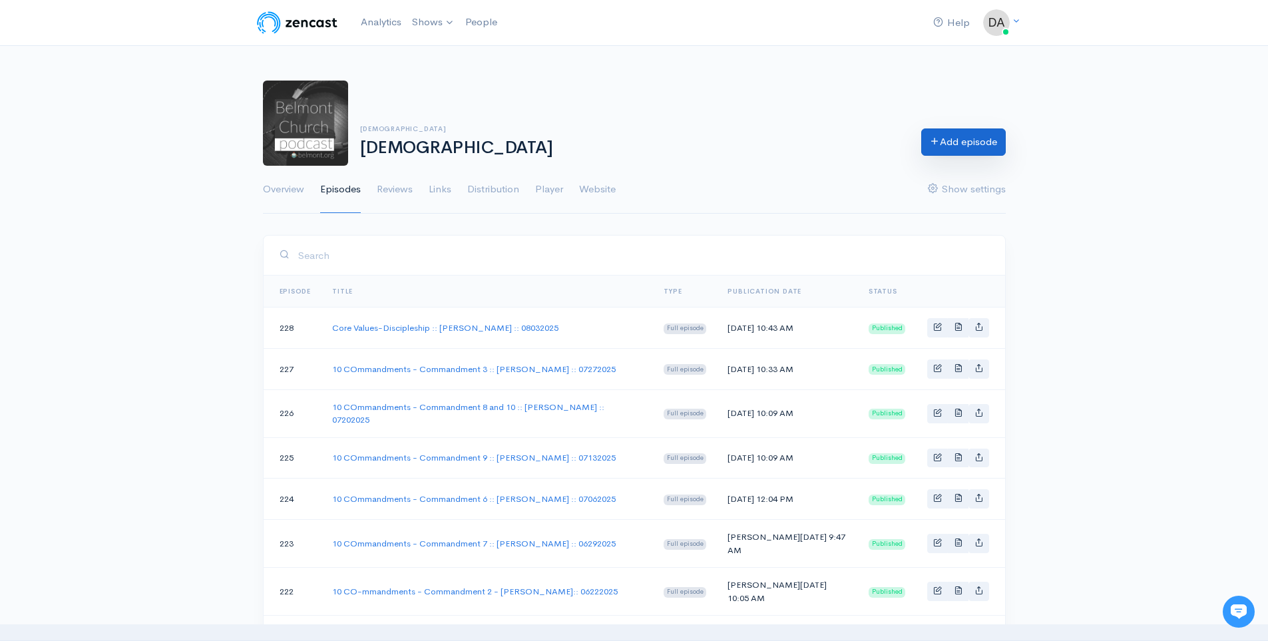
click at [971, 134] on link "Add episode" at bounding box center [963, 141] width 85 height 27
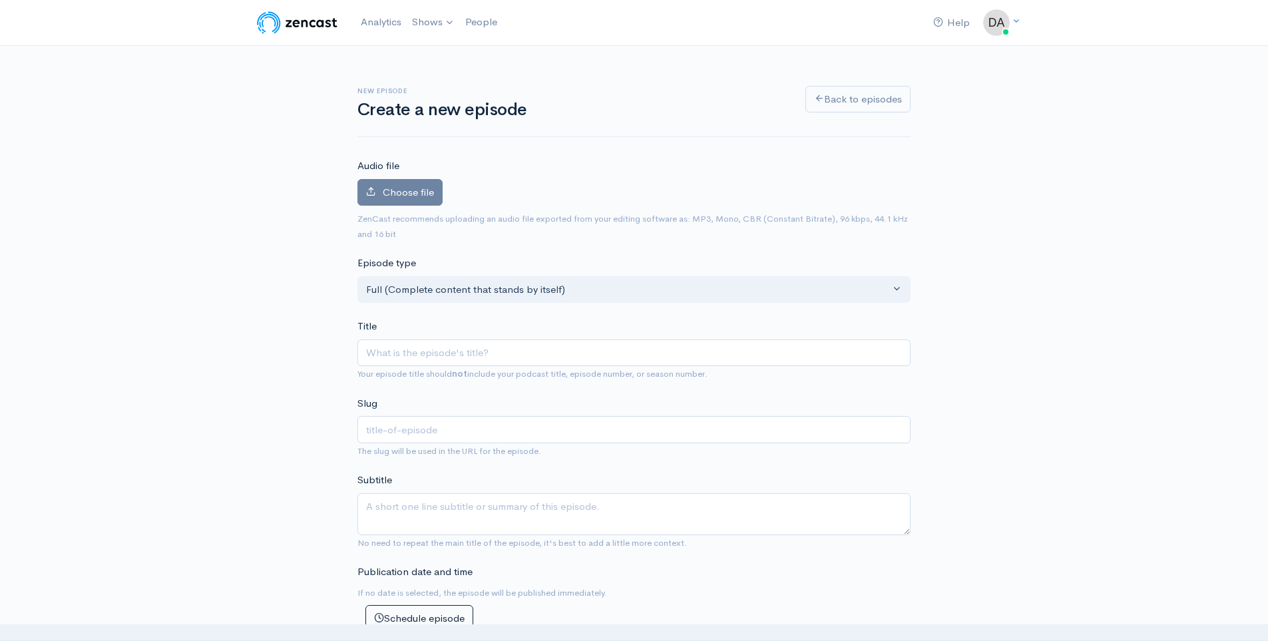
click at [489, 354] on input "Title" at bounding box center [633, 352] width 553 height 27
click at [443, 55] on link "[DEMOGRAPHIC_DATA]" at bounding box center [480, 54] width 146 height 23
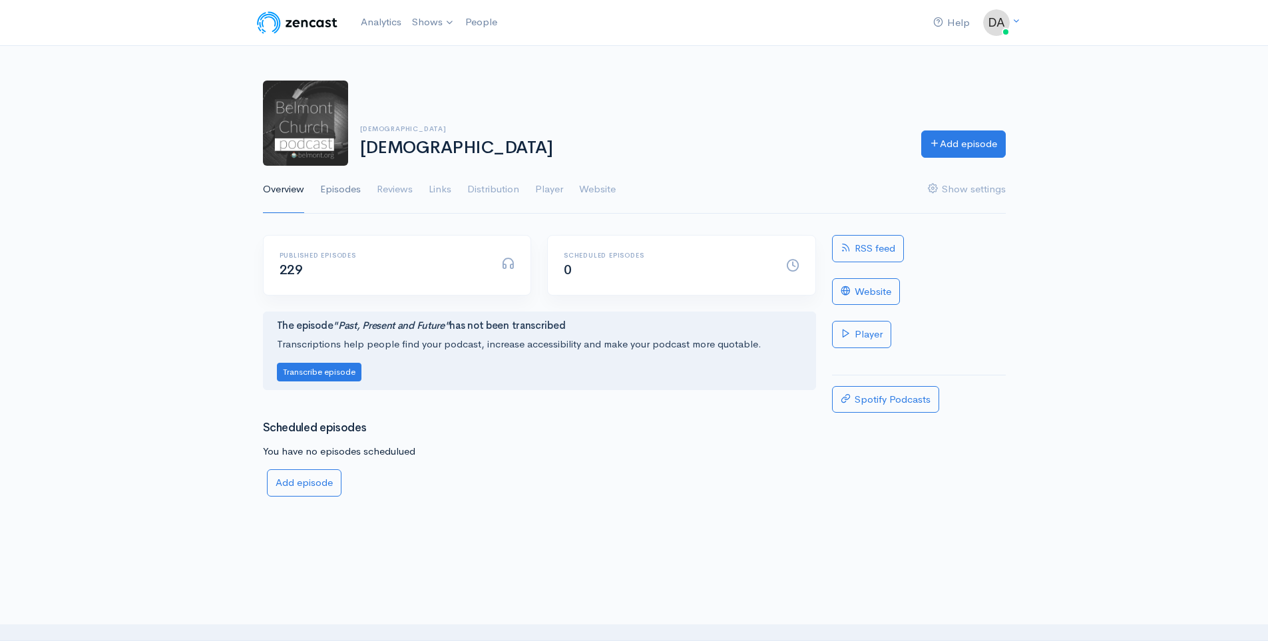
click at [326, 199] on link "Episodes" at bounding box center [340, 190] width 41 height 48
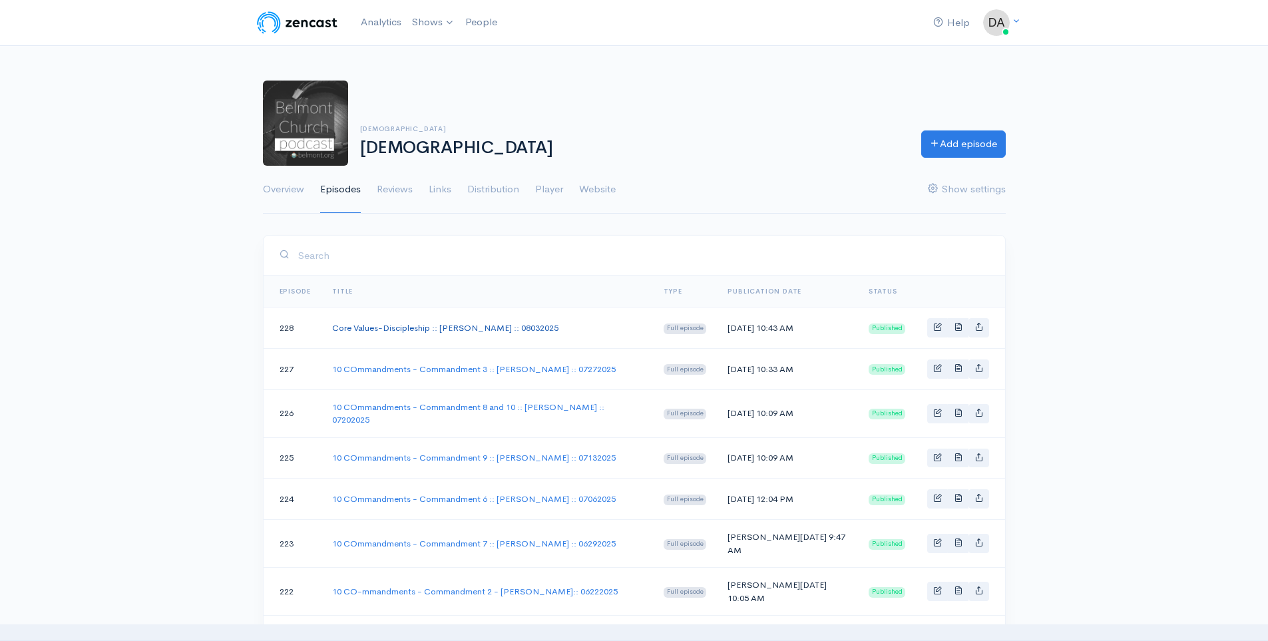
click at [405, 328] on link "Core Values-Discipleship :: [PERSON_NAME] :: 08032025" at bounding box center [445, 327] width 226 height 11
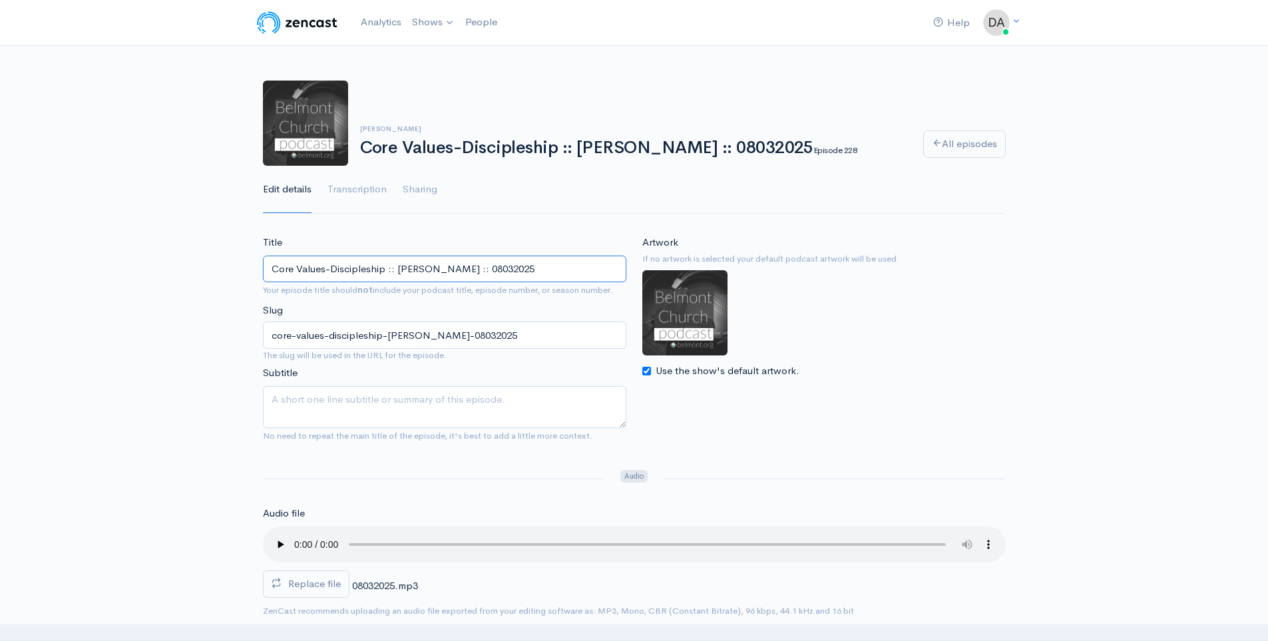
drag, startPoint x: 541, startPoint y: 269, endPoint x: 165, endPoint y: 267, distance: 376.1
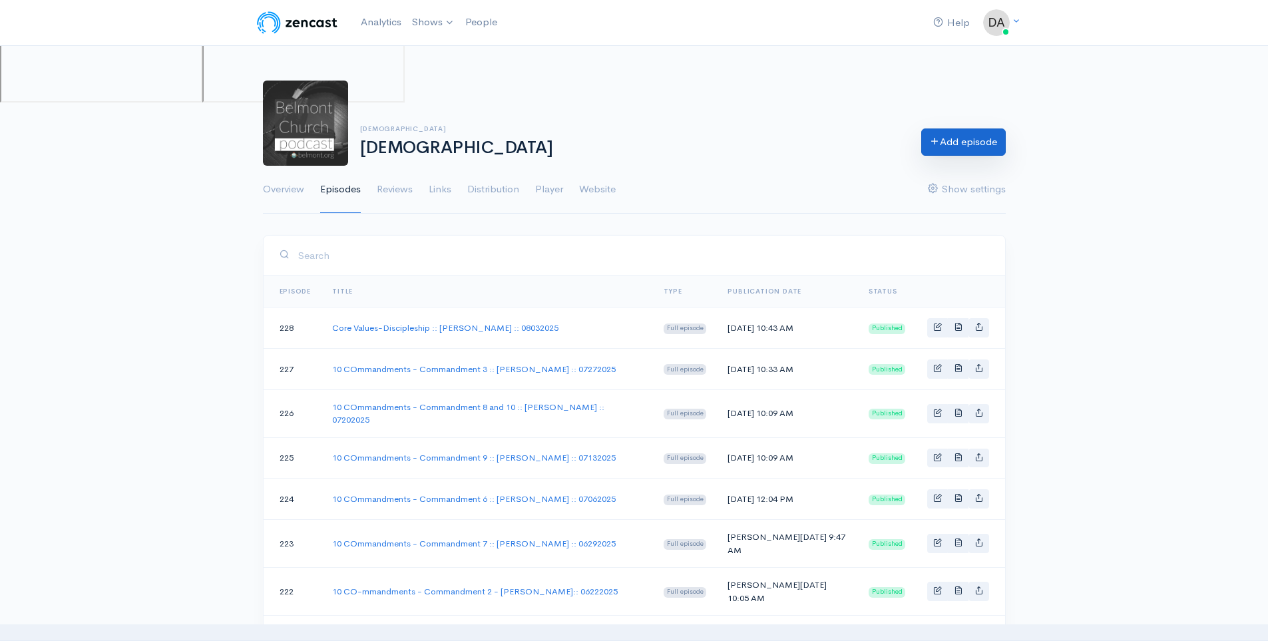
click at [974, 130] on link "Add episode" at bounding box center [963, 141] width 85 height 27
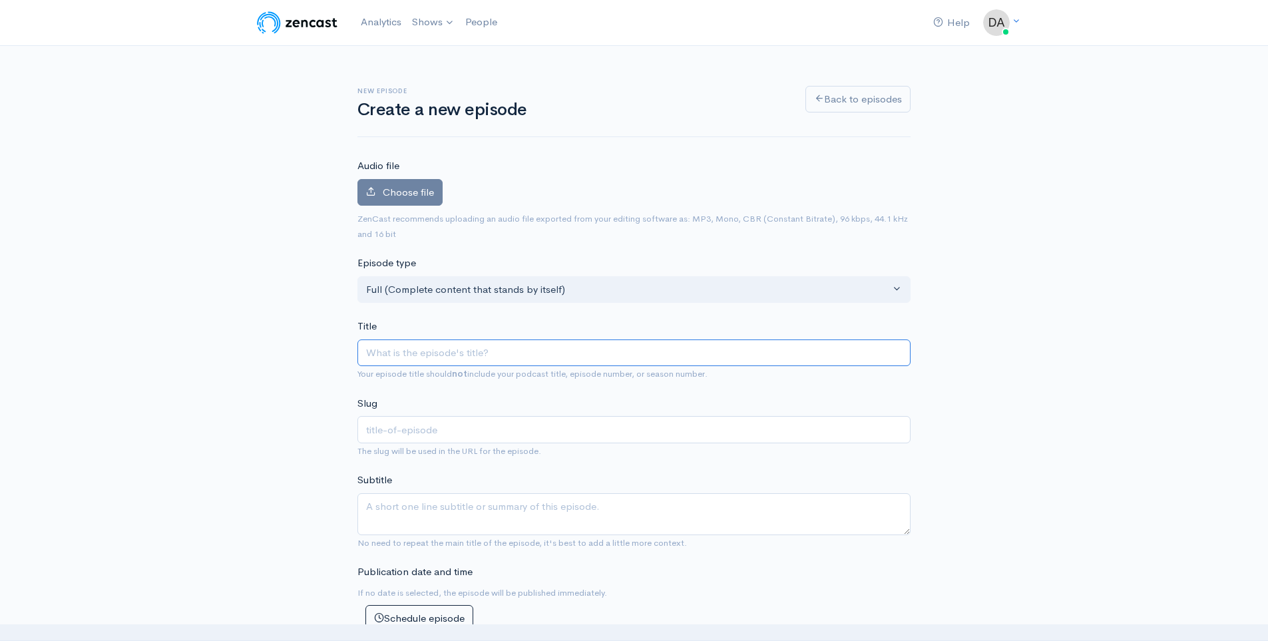
click at [570, 346] on input "Title" at bounding box center [633, 352] width 553 height 27
paste input "Core Values-Discipleship :: [PERSON_NAME] :: 08032025"
click at [574, 356] on input "Core Values-Discipleship :: [PERSON_NAME] :: 08032025" at bounding box center [633, 352] width 553 height 27
type input "Core Values-Discipleship :: Steve Allen :: 0802025"
type input "core-values-discipleship-steve-allen-0802025"
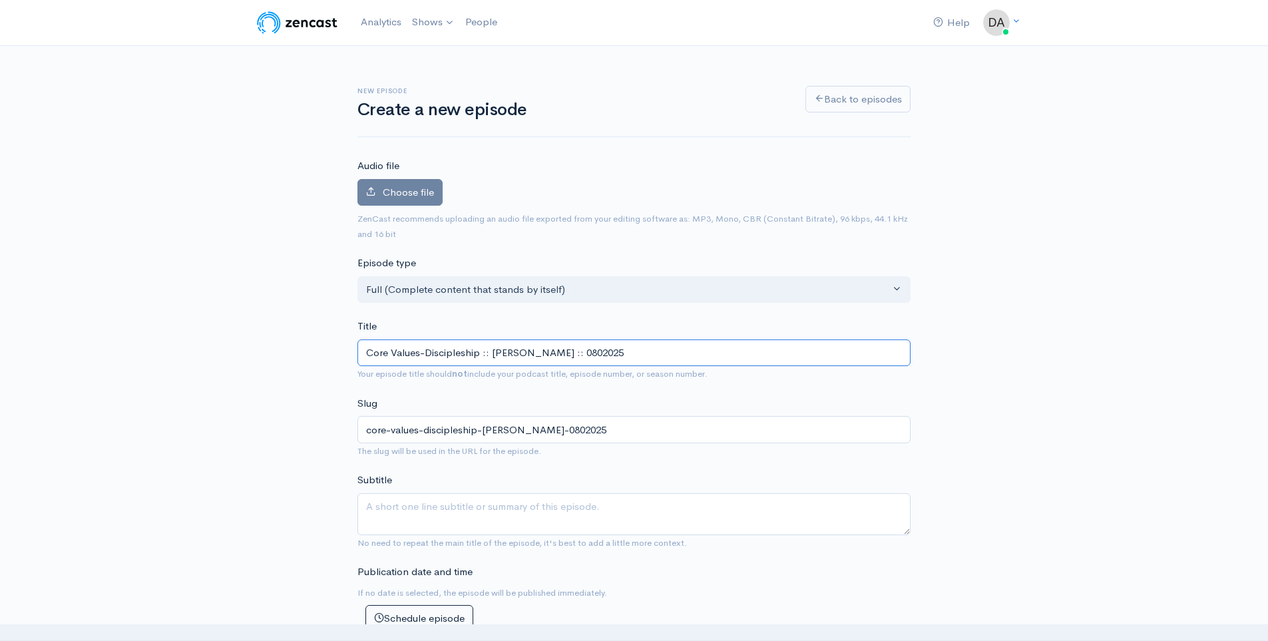
type input "Core Values-Discipleship :: Steve Allen :: 082025"
type input "core-values-discipleship-steve-allen-082025"
type input "Core Values-Discipleship :: Steve Allen :: 08102025"
type input "core-values-discipleship-steve-allen-08102025"
click at [600, 405] on div "Slug core-values-discipleship-steve-allen-08102025 The slug will be used in the…" at bounding box center [633, 427] width 553 height 63
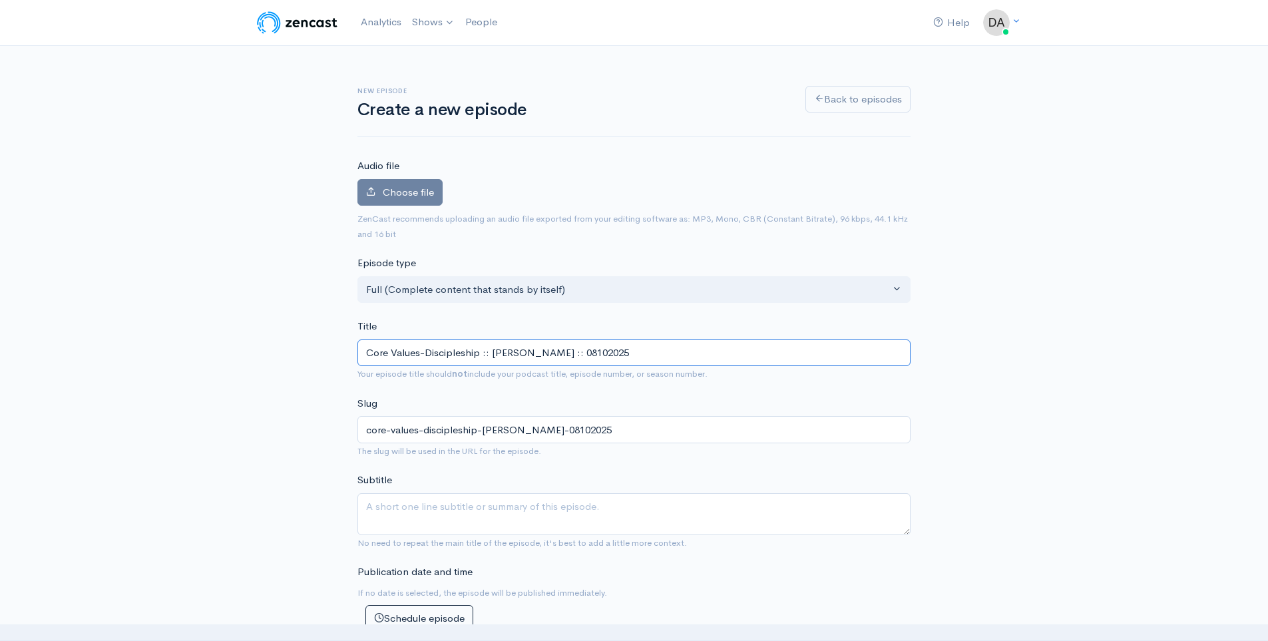
drag, startPoint x: 481, startPoint y: 355, endPoint x: 427, endPoint y: 364, distance: 55.4
click at [427, 364] on input "Core Values-Discipleship :: Steve Allen :: 08102025" at bounding box center [633, 352] width 553 height 27
type input "Core Values- :: Steve Allen :: 08102025"
type input "core-values-steve-allen-08102025"
type input "Core Values-W :: Steve Allen :: 08102025"
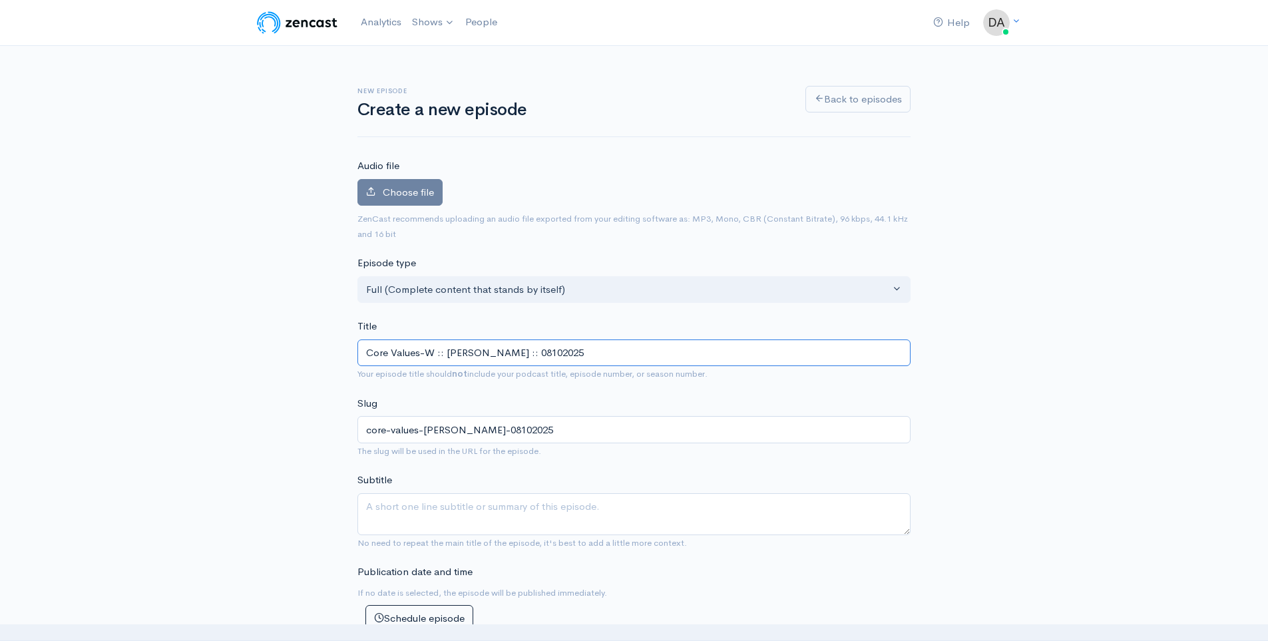
type input "core-values-w-steve-allen-08102025"
type input "Core Values-Wor :: Steve Allen :: 08102025"
type input "core-values-wo-steve-allen-08102025"
type input "Core Values-Wors :: Steve Allen :: 08102025"
type input "core-values-wor-steve-allen-08102025"
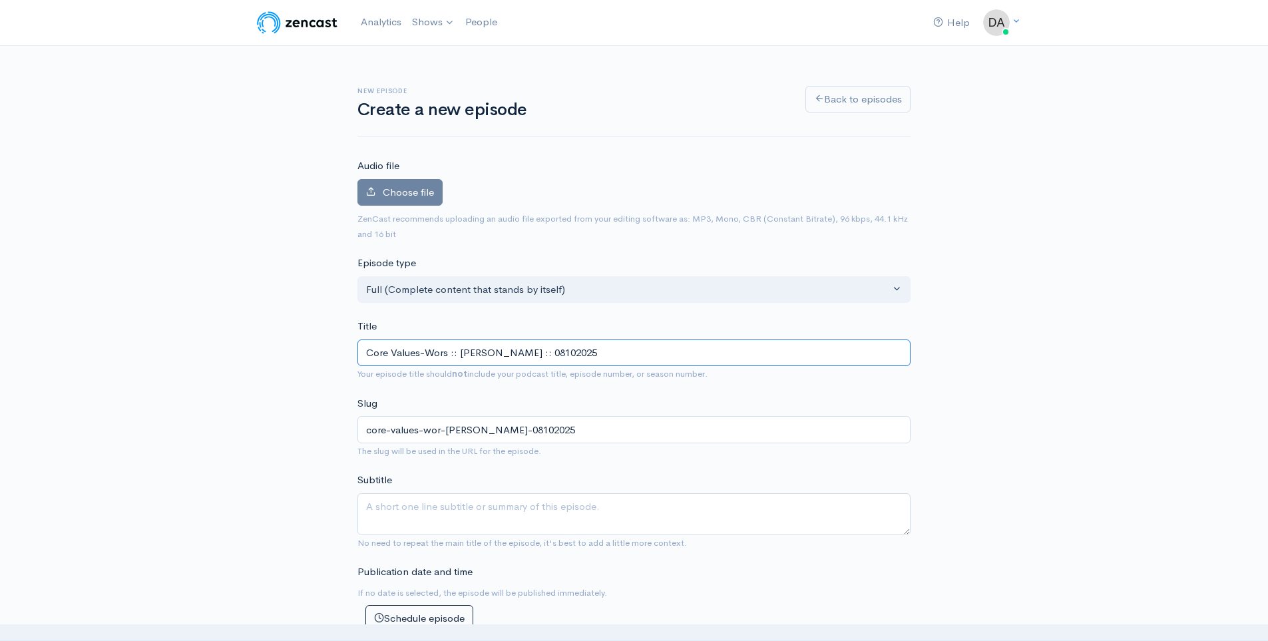
type input "Core Values-Worsh :: Steve Allen :: 08102025"
type input "core-values-worsh-steve-allen-08102025"
type input "Core Values-Worshi :: Steve Allen :: 08102025"
type input "core-values-worshi-steve-allen-08102025"
type input "Core Values-Worship :: [PERSON_NAME] :: 08102025"
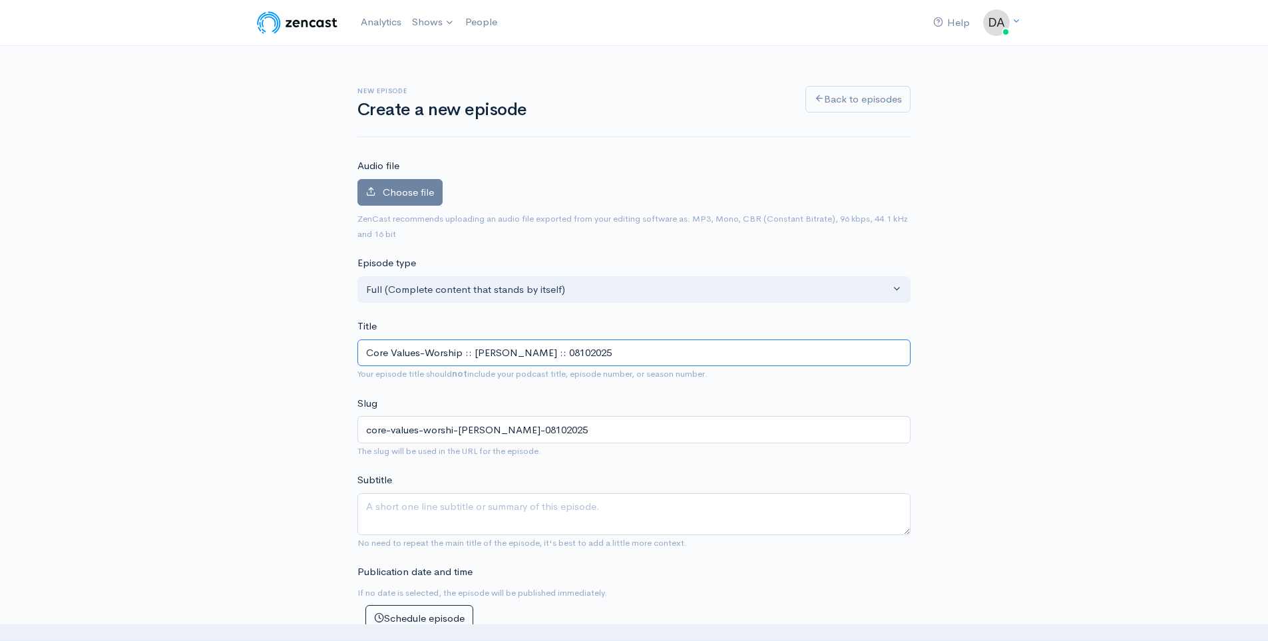
type input "core-values-worship-steve-allen-08102025"
type input "Core Values-Worship :: [PERSON_NAME] :: 08102025"
drag, startPoint x: 439, startPoint y: 312, endPoint x: 273, endPoint y: 298, distance: 167.1
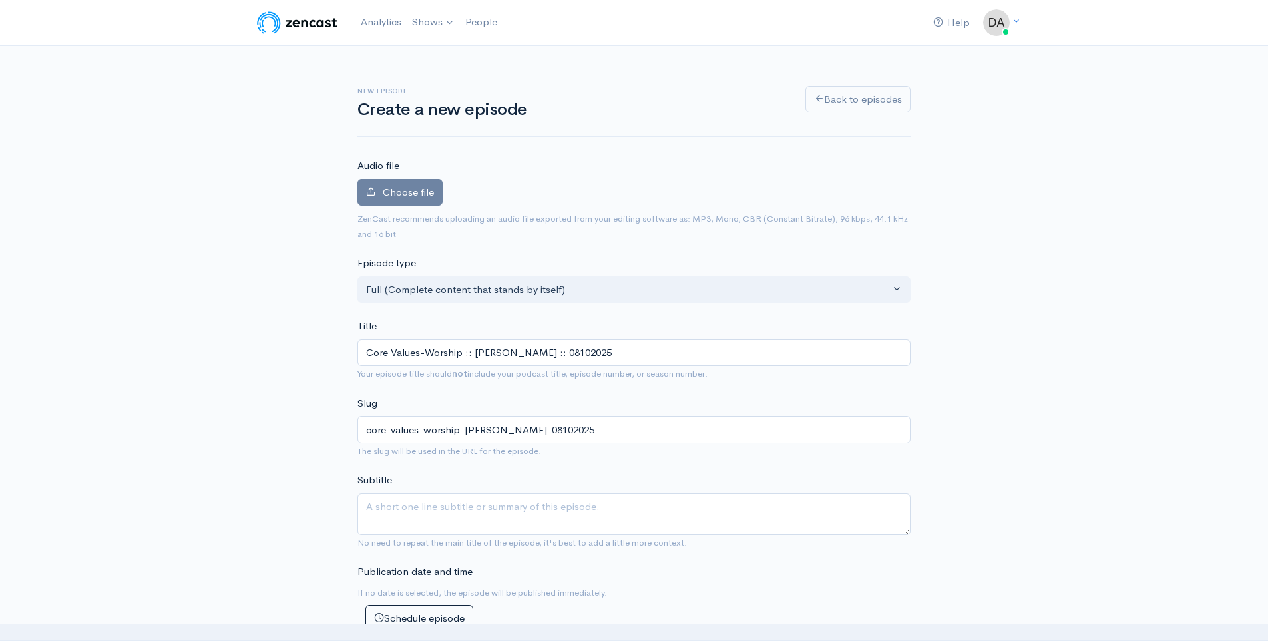
click at [364, 195] on label "Choose file" at bounding box center [399, 192] width 85 height 27
click at [0, 0] on input "Choose file" at bounding box center [0, 0] width 0 height 0
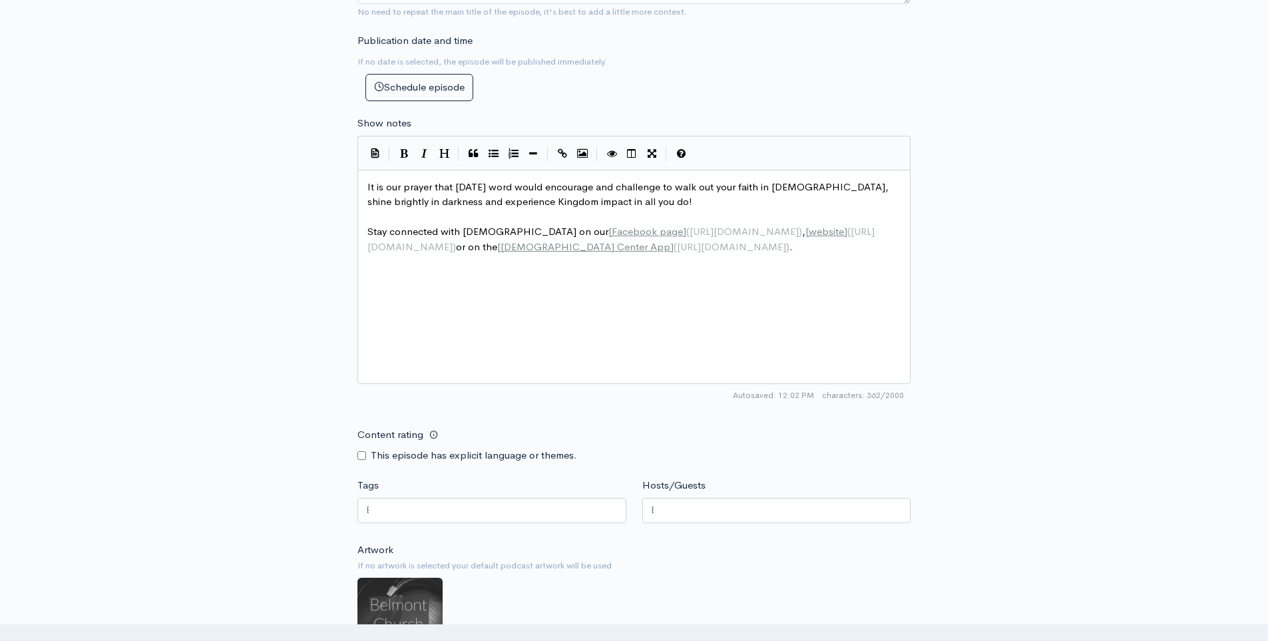
scroll to position [582, 0]
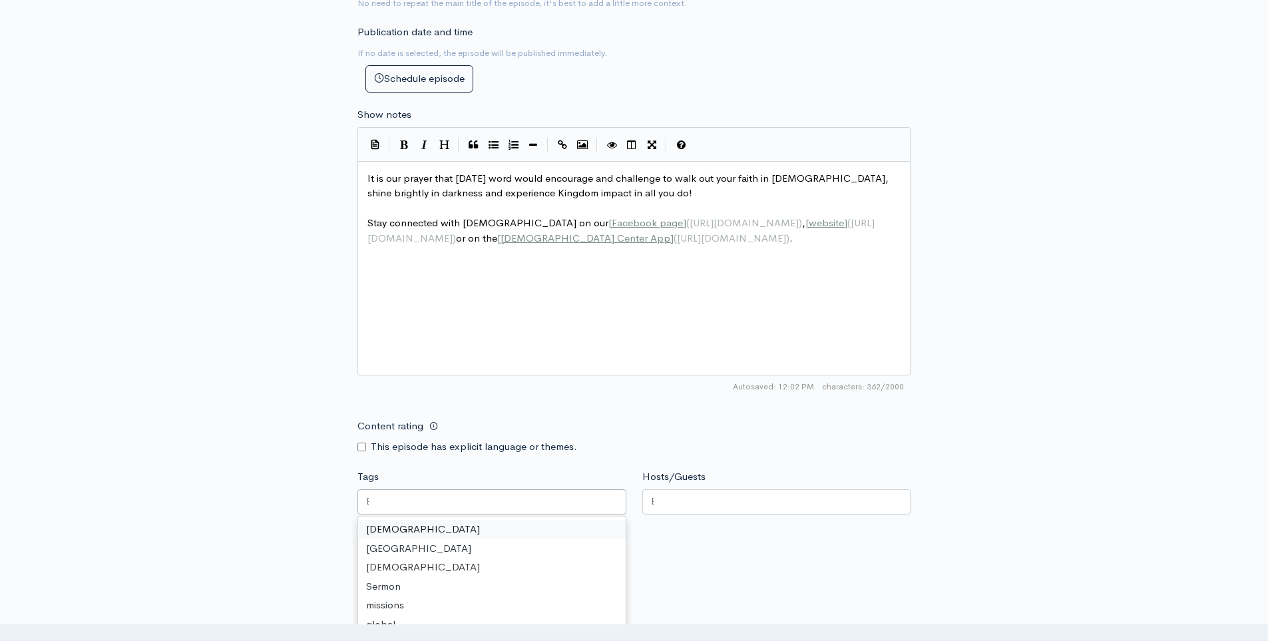
click at [481, 507] on div at bounding box center [491, 501] width 269 height 25
click at [680, 502] on div at bounding box center [776, 501] width 269 height 25
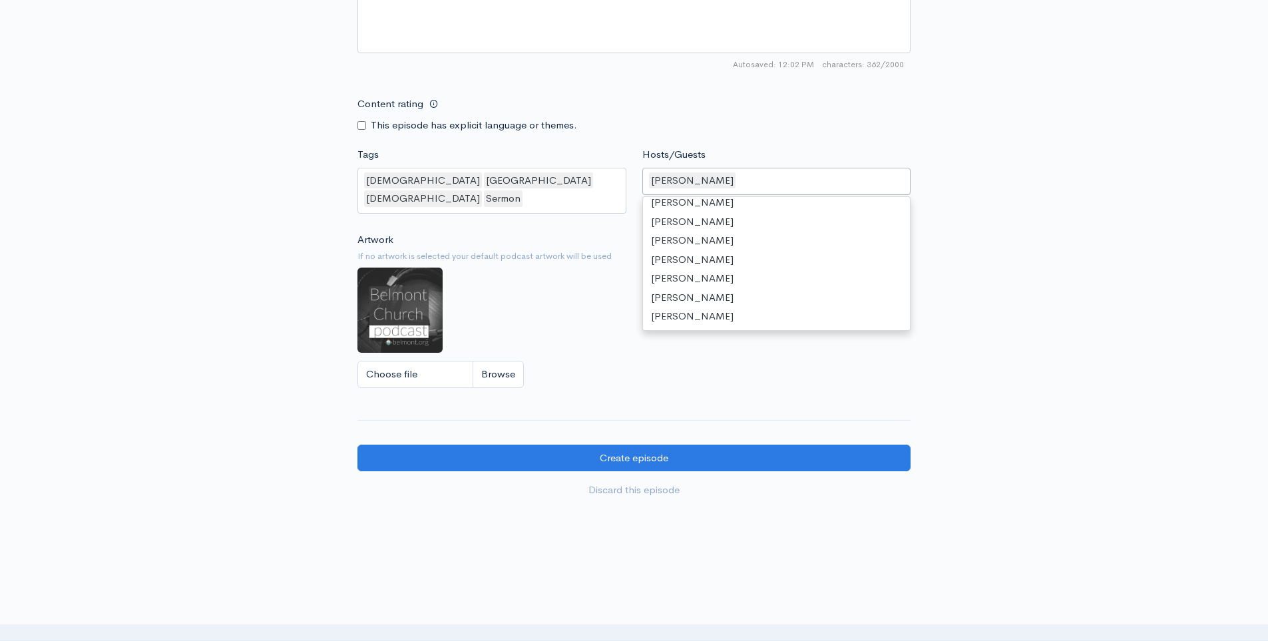
scroll to position [105, 0]
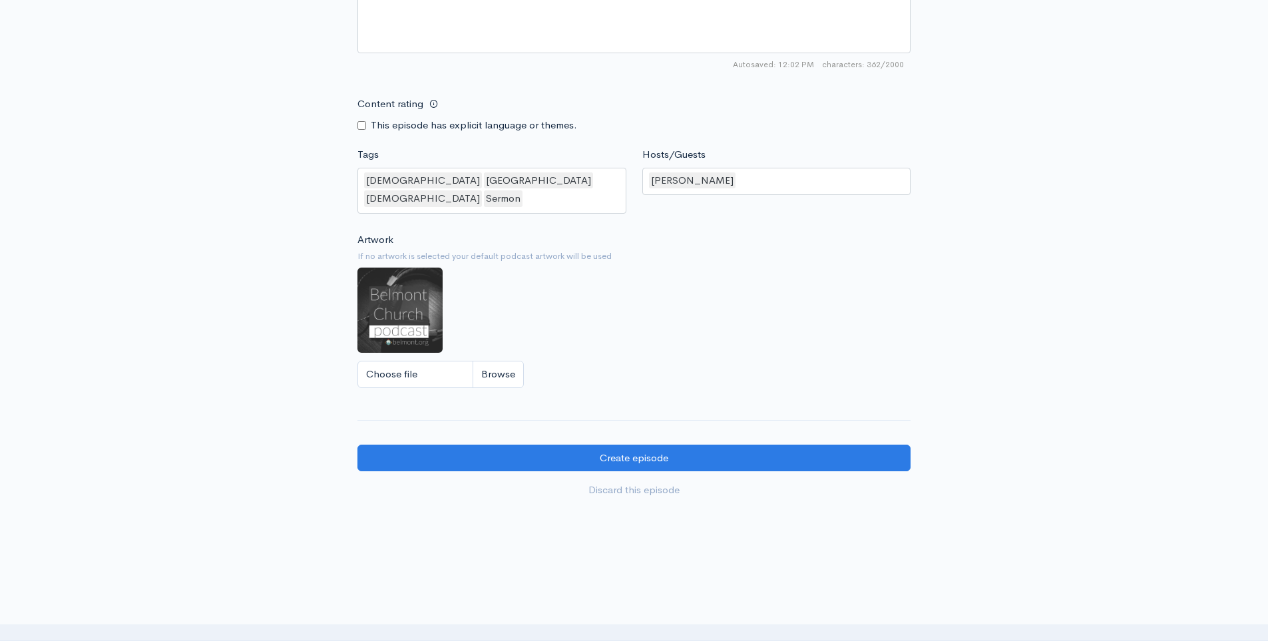
click at [587, 250] on small "If no artwork is selected your default podcast artwork will be used" at bounding box center [633, 256] width 553 height 13
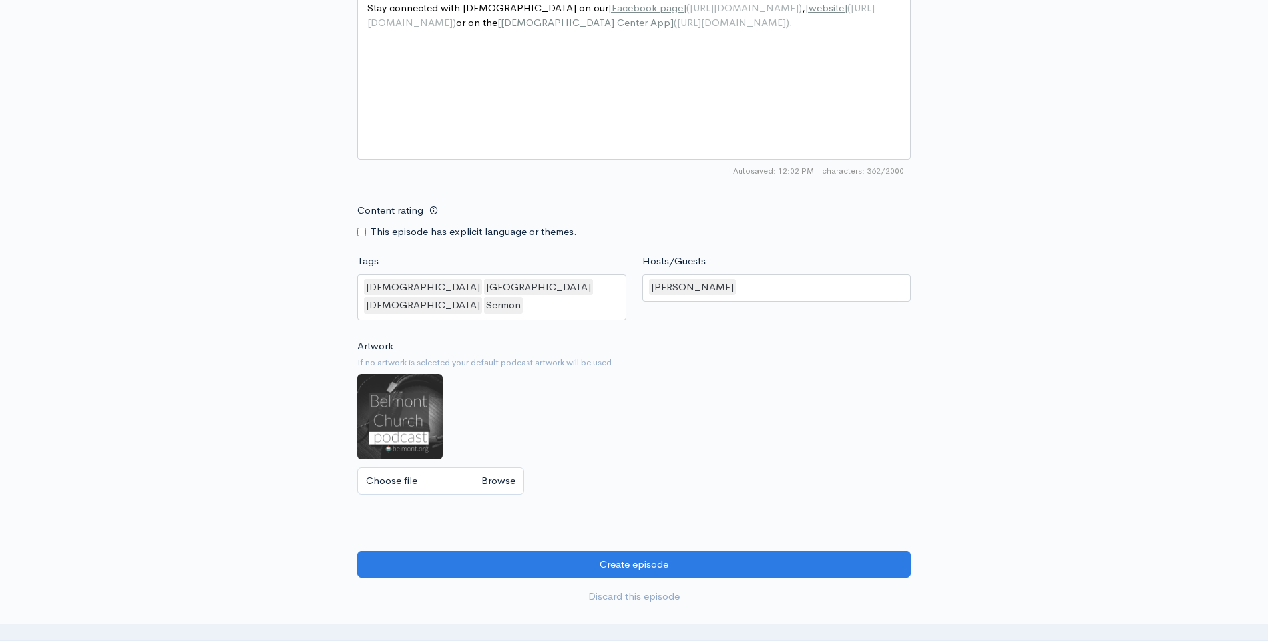
scroll to position [970, 0]
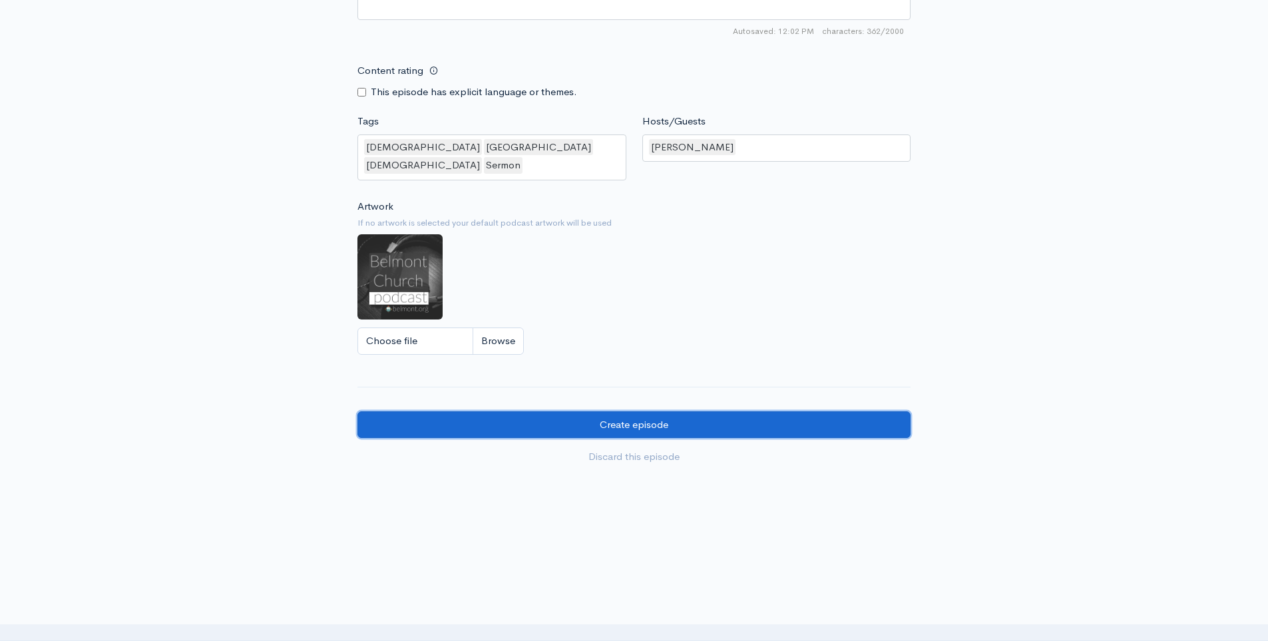
click at [744, 411] on input "Create episode" at bounding box center [633, 424] width 553 height 27
